Goal: Task Accomplishment & Management: Manage account settings

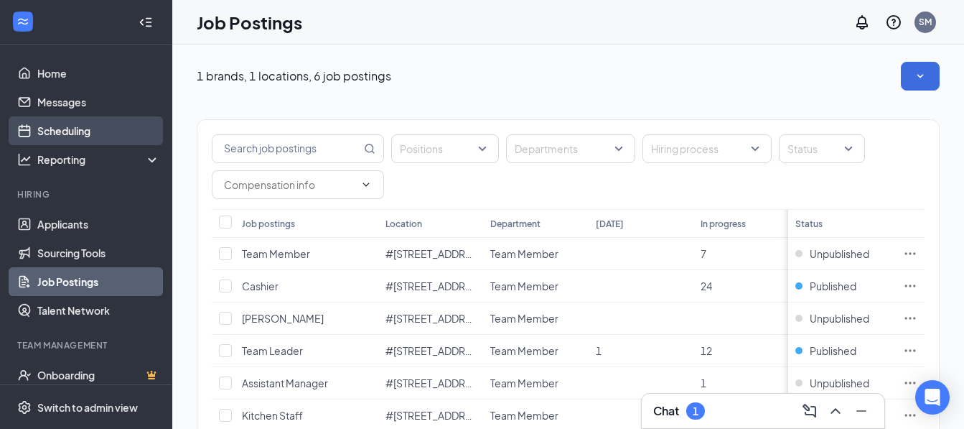
click at [64, 133] on link "Scheduling" at bounding box center [98, 130] width 123 height 29
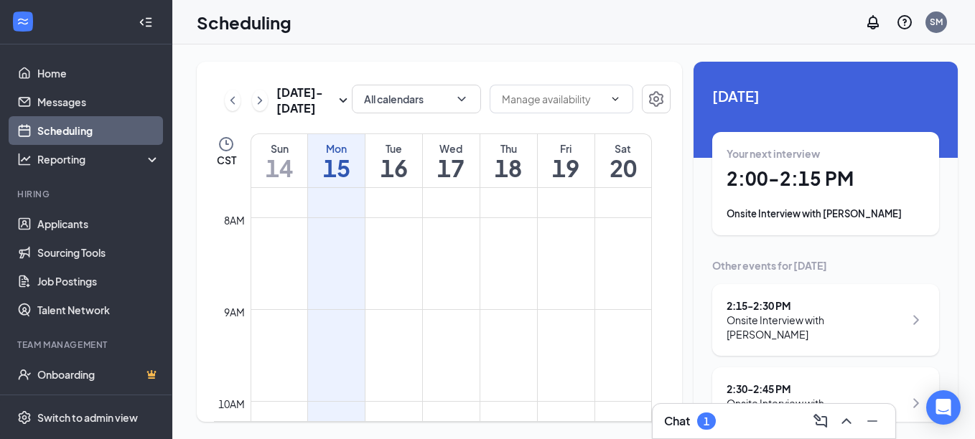
click at [815, 213] on div "Onsite Interview with [PERSON_NAME]" at bounding box center [826, 214] width 198 height 14
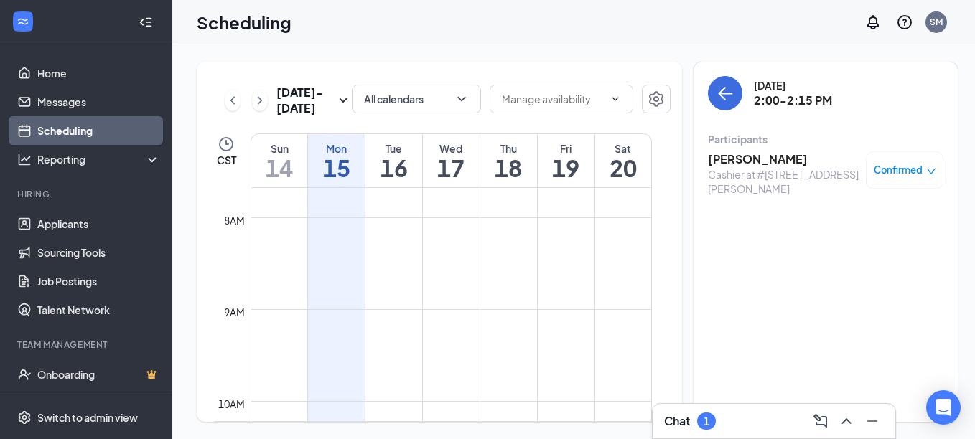
click at [710, 161] on h3 "[PERSON_NAME]" at bounding box center [783, 160] width 151 height 16
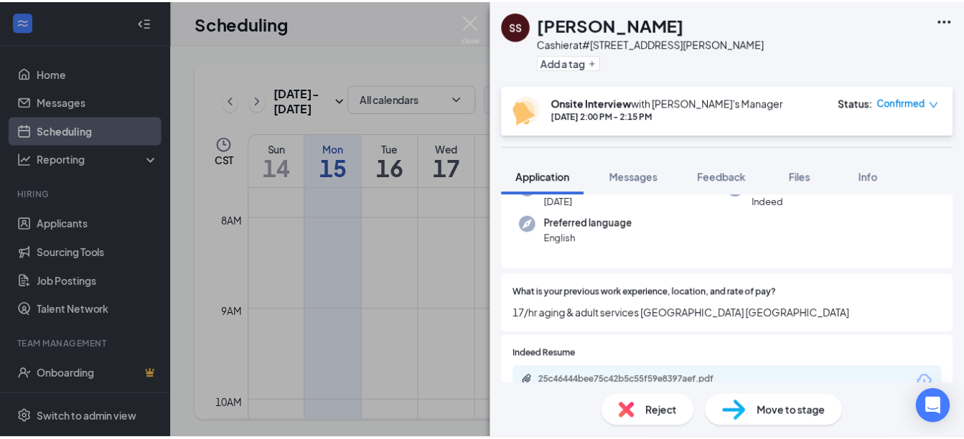
scroll to position [144, 0]
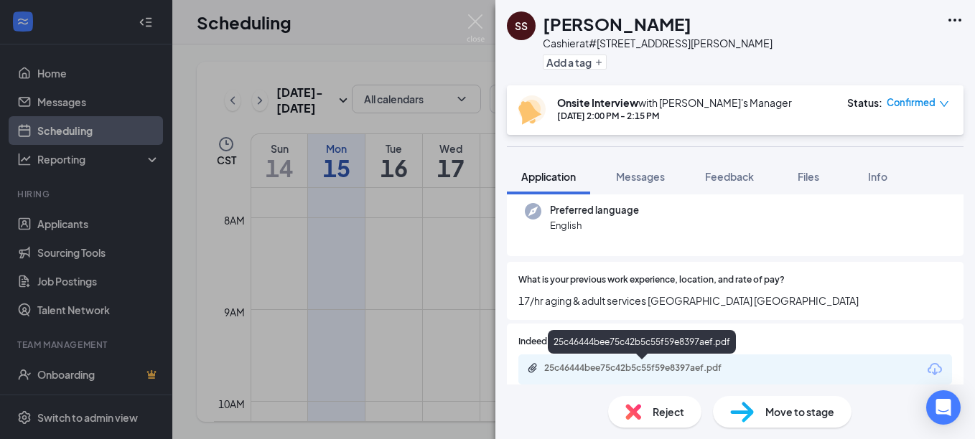
click at [636, 370] on div "25c46444bee75c42b5c55f59e8397aef.pdf" at bounding box center [644, 368] width 201 height 11
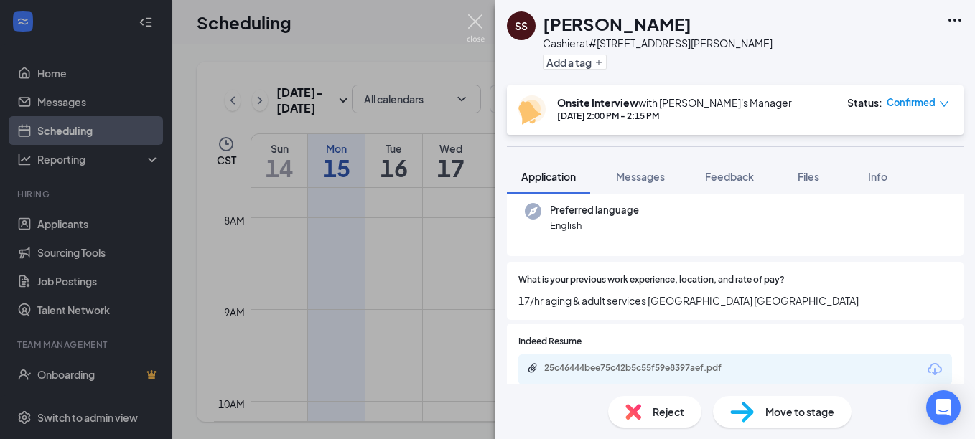
click at [475, 21] on img at bounding box center [476, 28] width 18 height 28
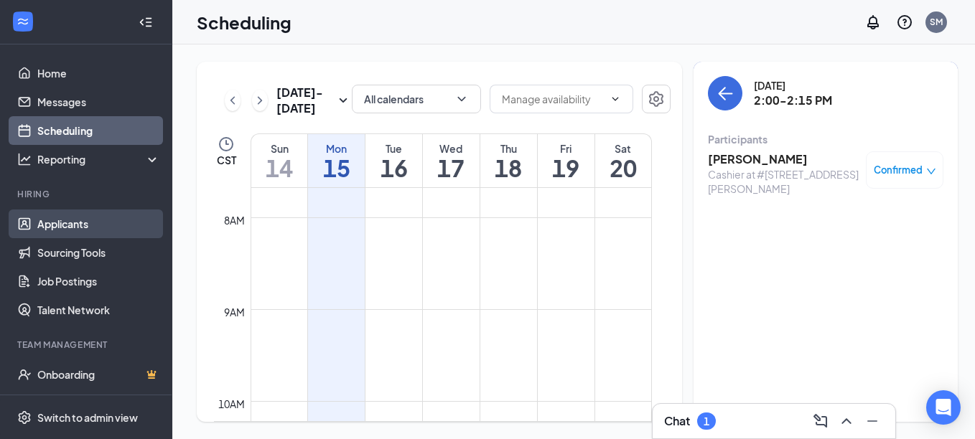
click at [55, 223] on link "Applicants" at bounding box center [98, 224] width 123 height 29
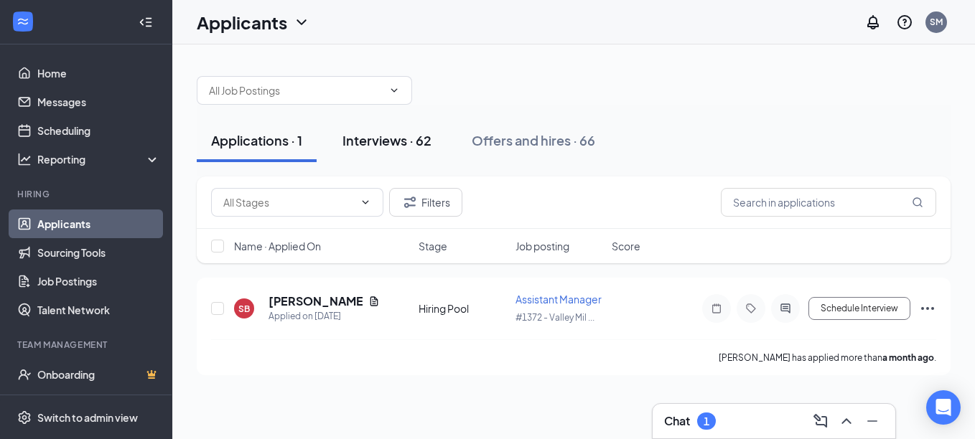
click at [381, 138] on div "Interviews · 62" at bounding box center [386, 140] width 89 height 18
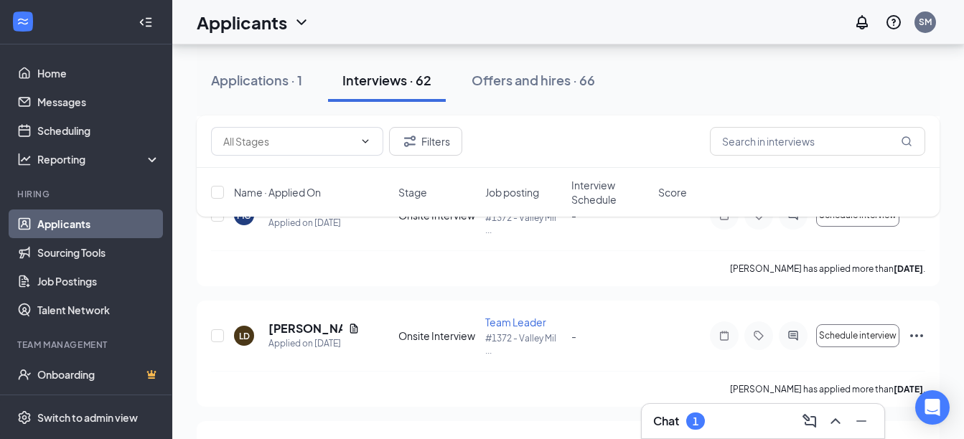
scroll to position [790, 0]
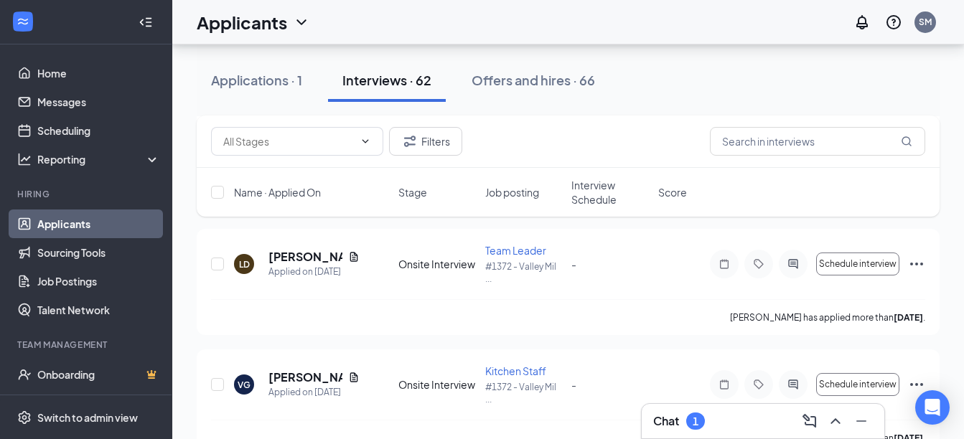
click at [372, 82] on div "Interviews · 62" at bounding box center [386, 80] width 89 height 18
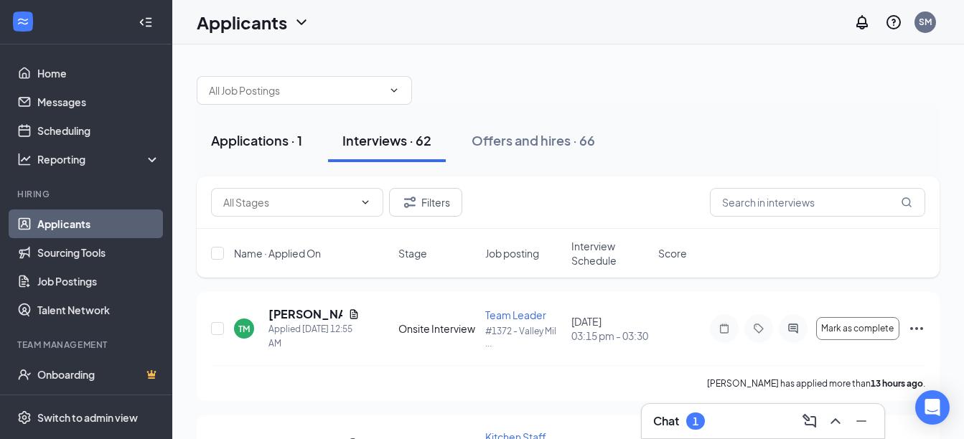
click at [265, 136] on div "Applications · 1" at bounding box center [256, 140] width 91 height 18
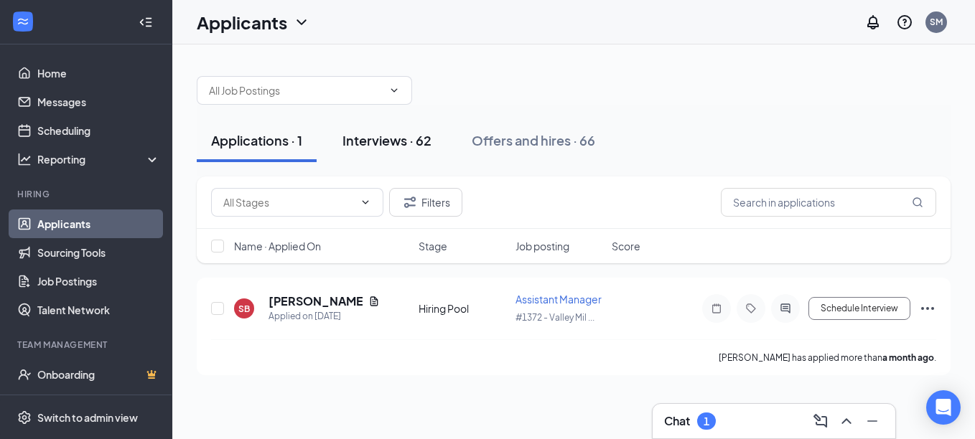
click at [367, 139] on div "Interviews · 62" at bounding box center [386, 140] width 89 height 18
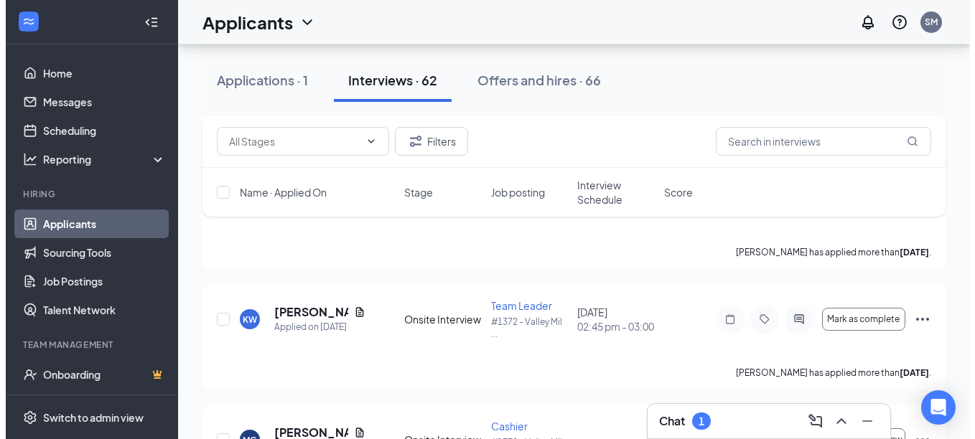
scroll to position [503, 0]
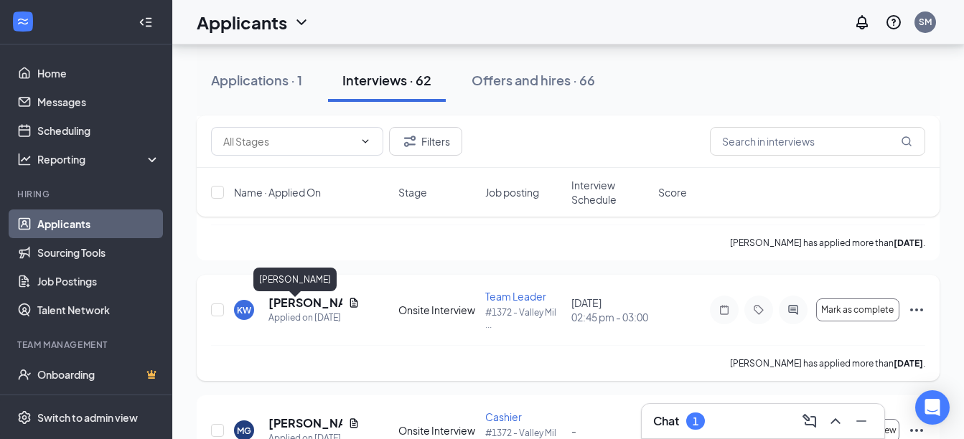
click at [285, 308] on h5 "[PERSON_NAME]" at bounding box center [306, 303] width 74 height 16
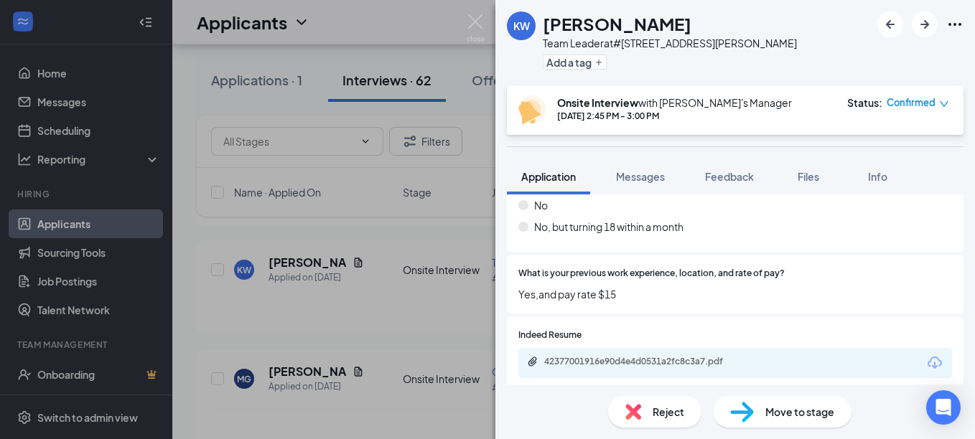
scroll to position [312, 0]
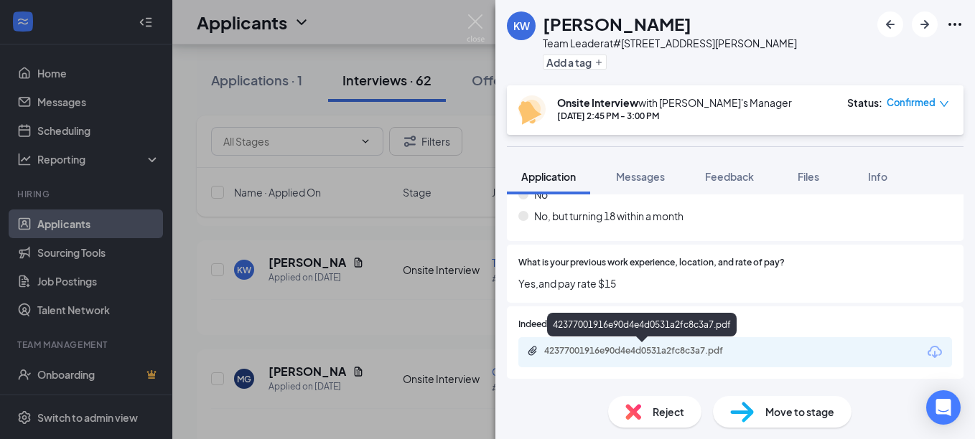
click at [602, 352] on div "42377001916e90d4e4d0531a2fc8c3a7.pdf" at bounding box center [644, 350] width 201 height 11
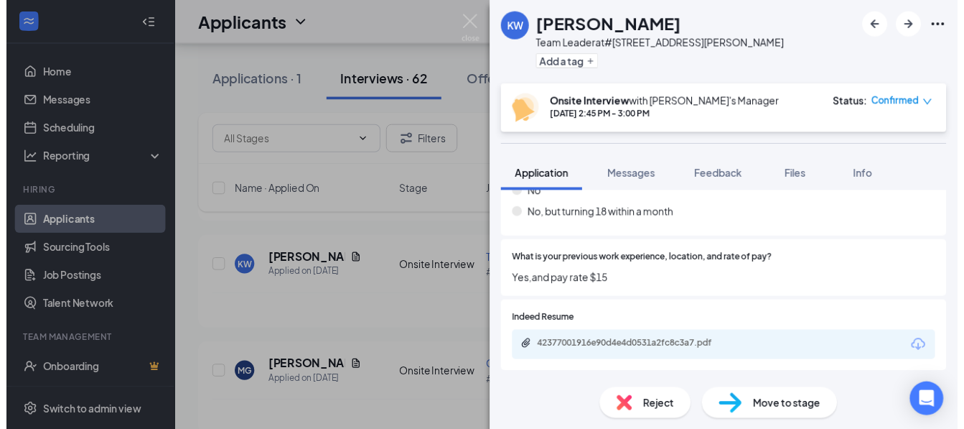
scroll to position [306, 0]
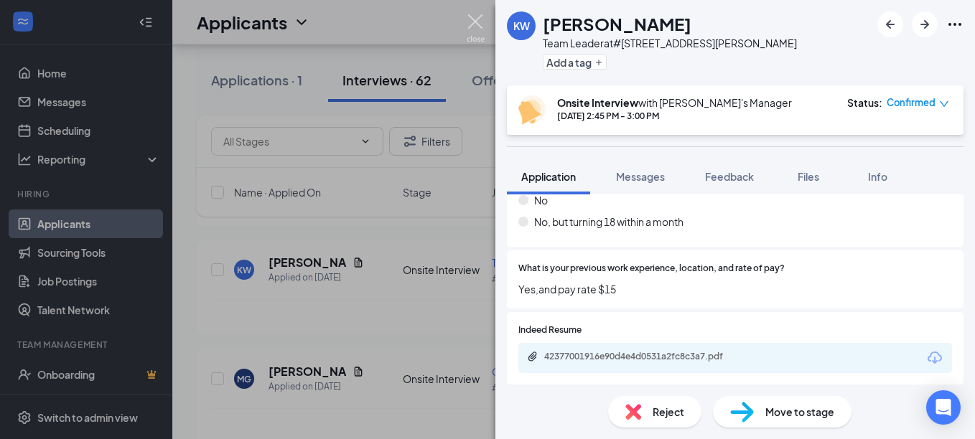
click at [475, 21] on img at bounding box center [476, 28] width 18 height 28
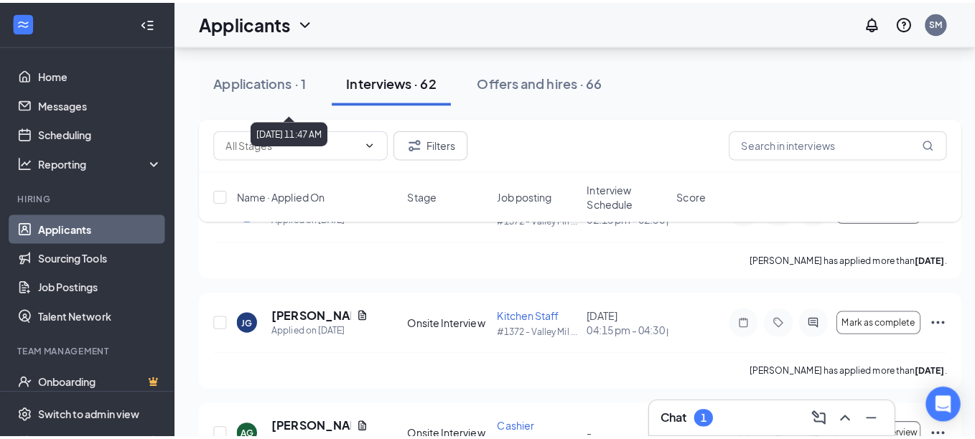
scroll to position [1364, 0]
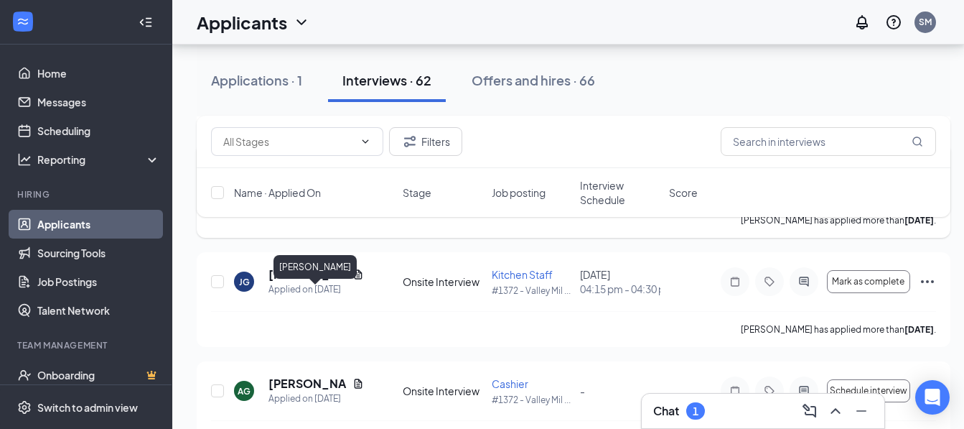
click at [307, 173] on h5 "[PERSON_NAME]" at bounding box center [308, 165] width 78 height 16
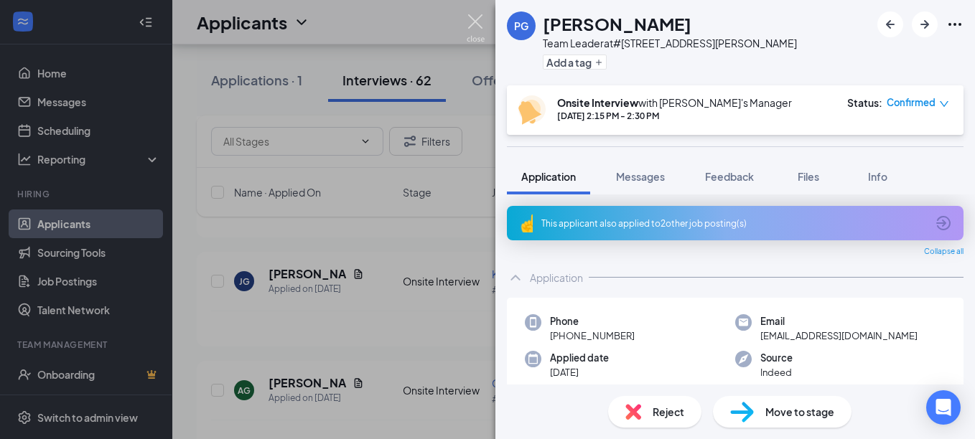
click at [479, 22] on img at bounding box center [476, 28] width 18 height 28
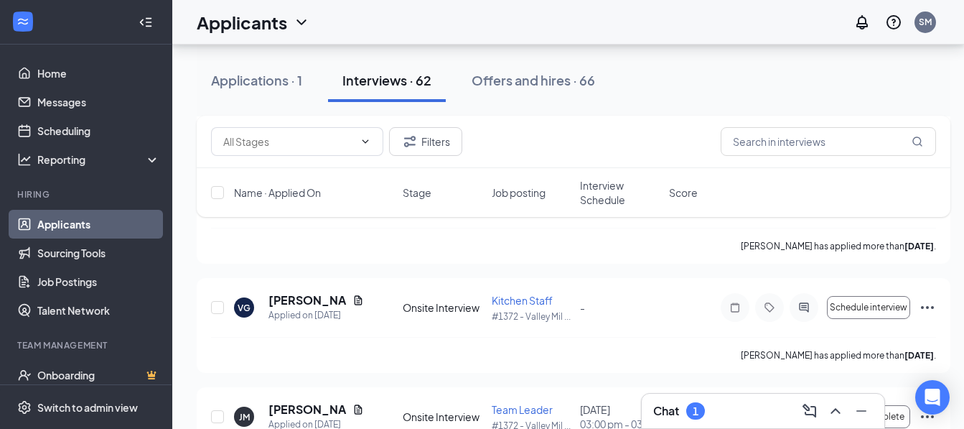
scroll to position [790, 0]
